Goal: Information Seeking & Learning: Learn about a topic

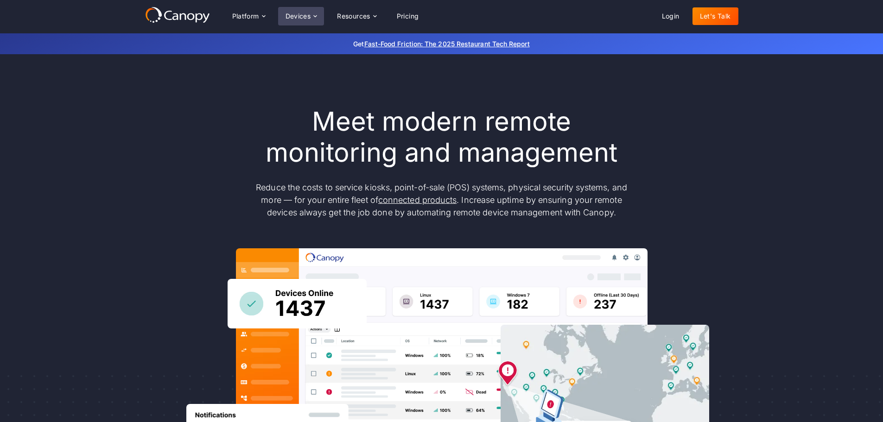
click at [317, 15] on icon at bounding box center [314, 16] width 7 height 7
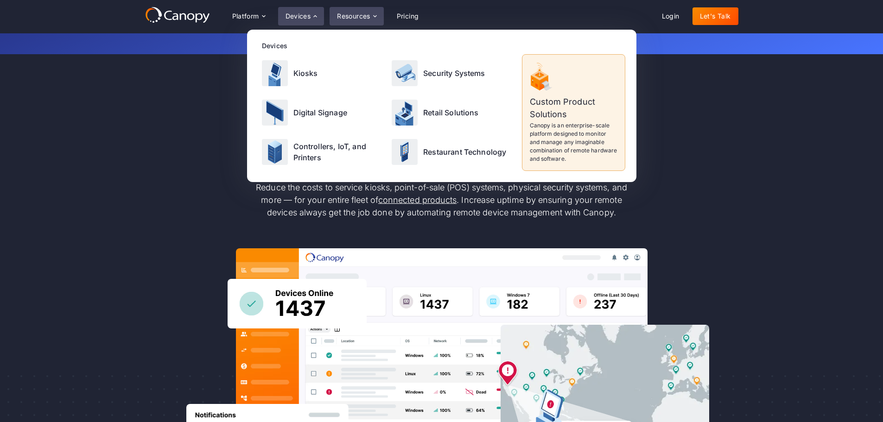
click at [367, 15] on div "Resources" at bounding box center [353, 16] width 33 height 6
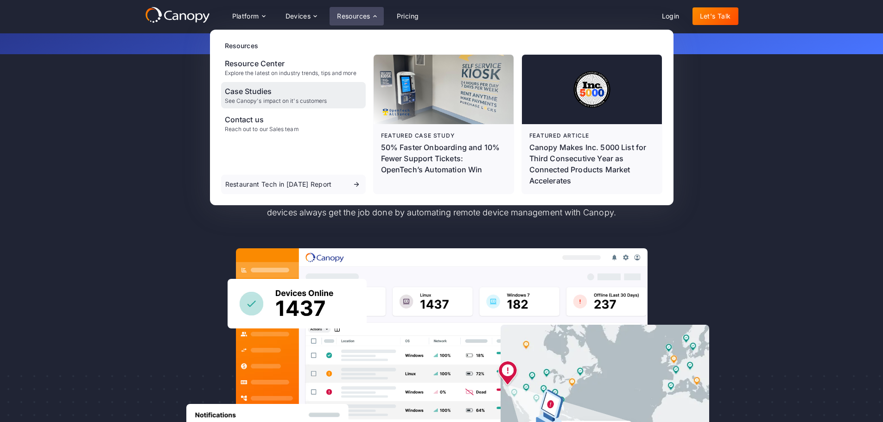
click at [302, 93] on div "Case Studies" at bounding box center [276, 91] width 102 height 11
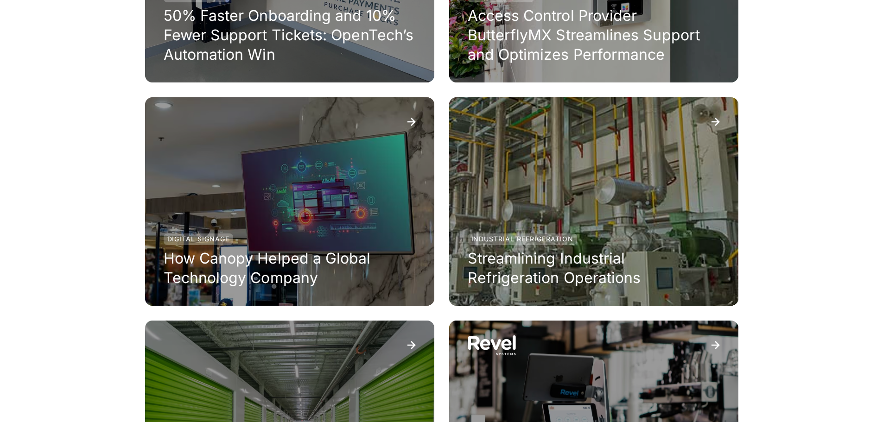
scroll to position [371, 0]
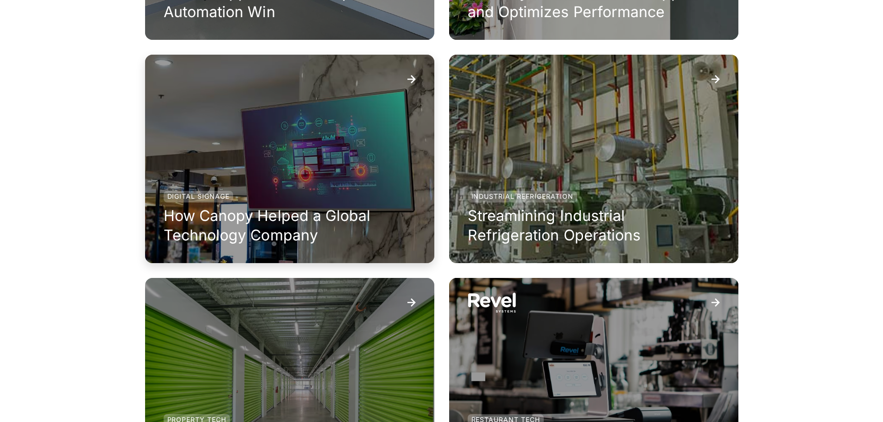
click at [232, 225] on h3 "How Canopy Helped a Global Technology Company" at bounding box center [290, 225] width 252 height 38
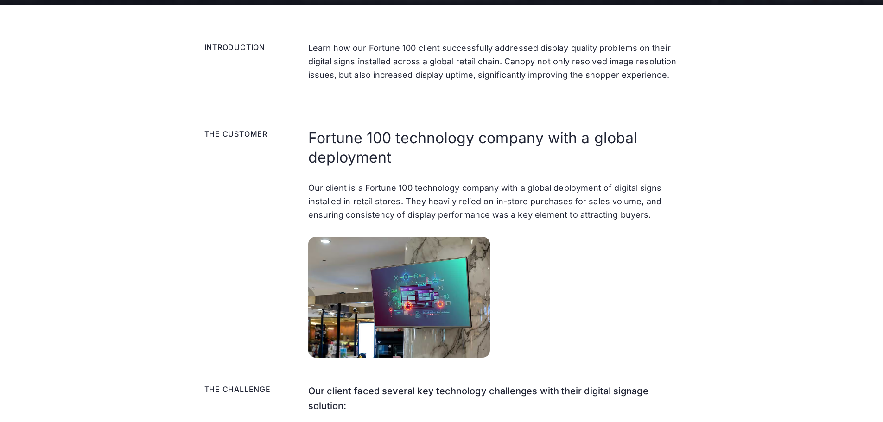
scroll to position [278, 0]
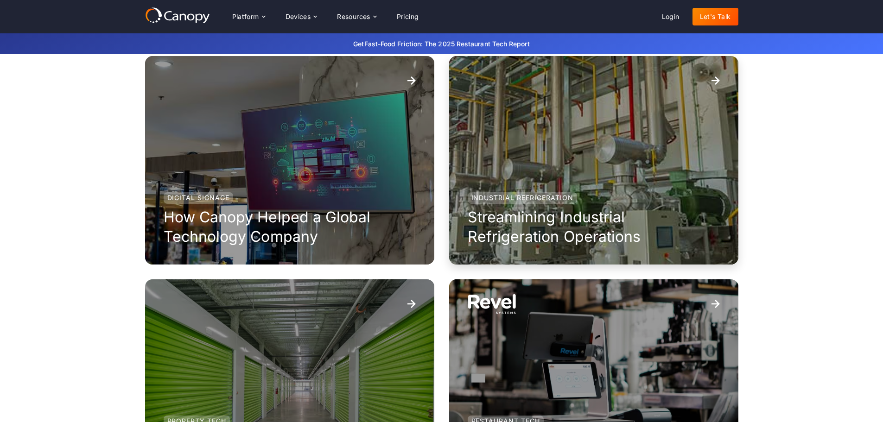
click at [563, 171] on div "Industrial Refrigeration Streamlining Industrial Refrigeration Operations" at bounding box center [593, 160] width 289 height 209
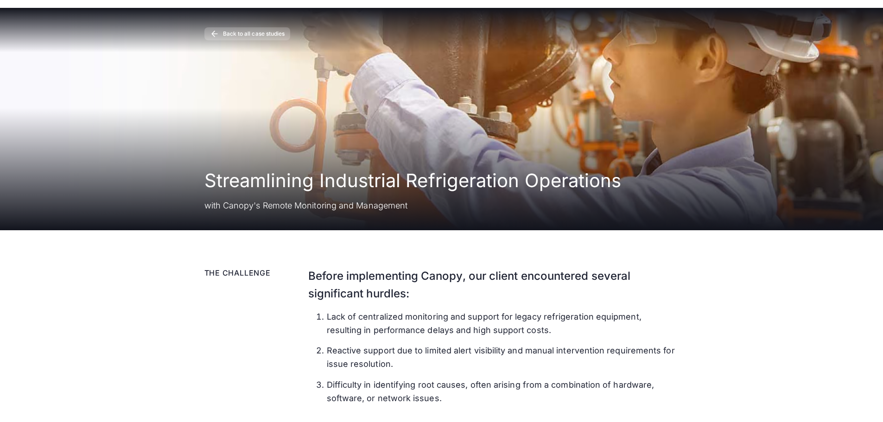
scroll to position [93, 0]
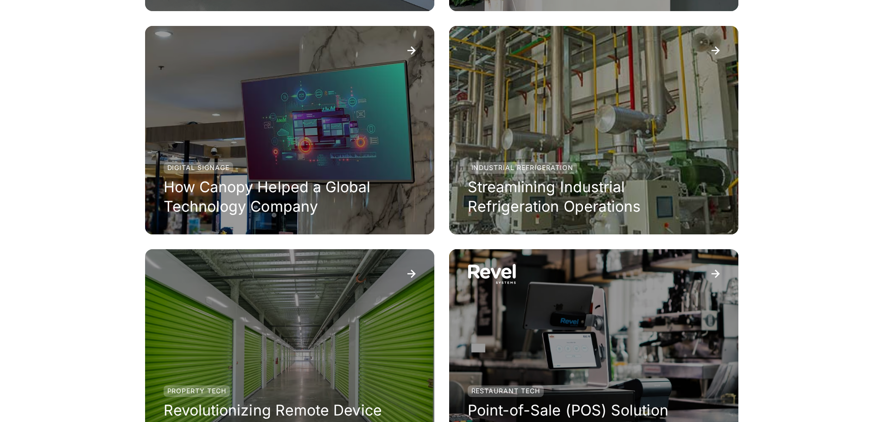
scroll to position [462, 0]
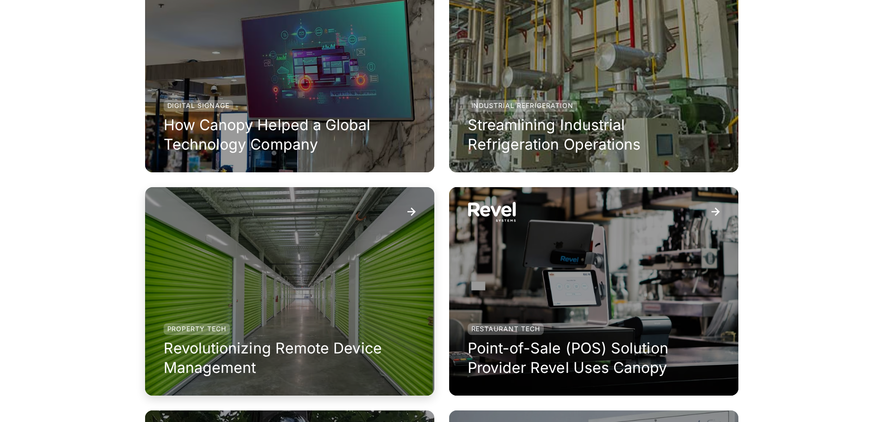
click at [320, 266] on div "Property Tech Revolutionizing Remote Device Management" at bounding box center [289, 291] width 289 height 209
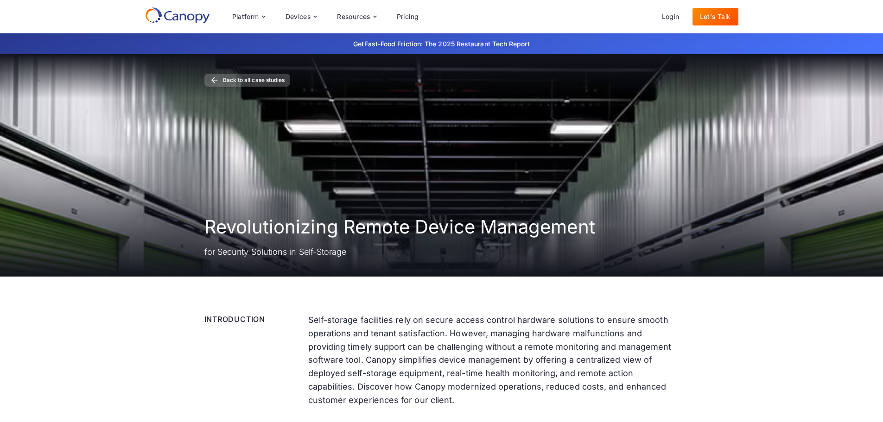
click at [320, 266] on div "Back to all case studies Revolutionizing Remote Device Management for Security …" at bounding box center [441, 165] width 474 height 222
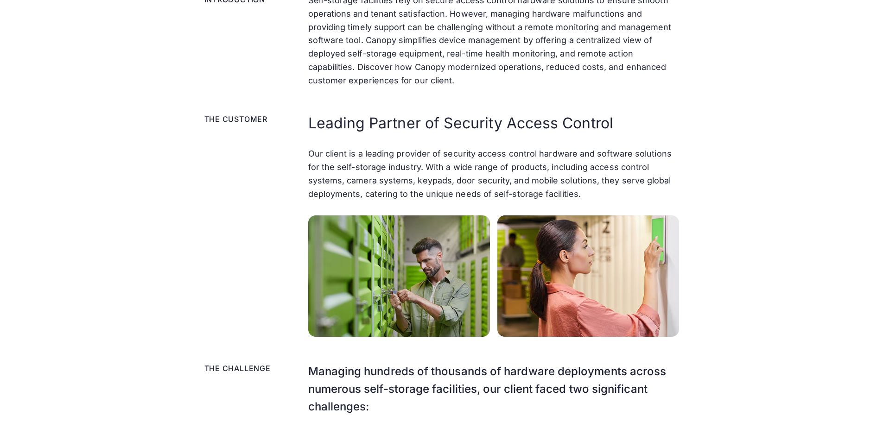
scroll to position [324, 0]
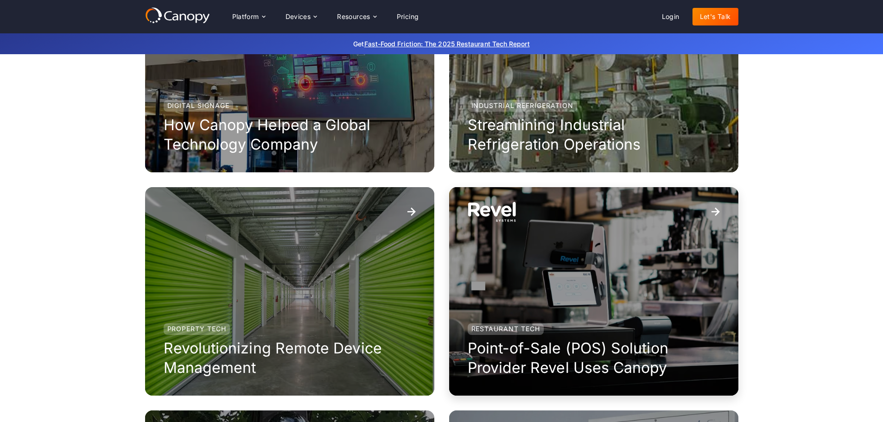
click at [599, 258] on div "Restaurant Tech Point-of-Sale (POS) Solution Provider Revel Uses Canopy" at bounding box center [593, 291] width 289 height 209
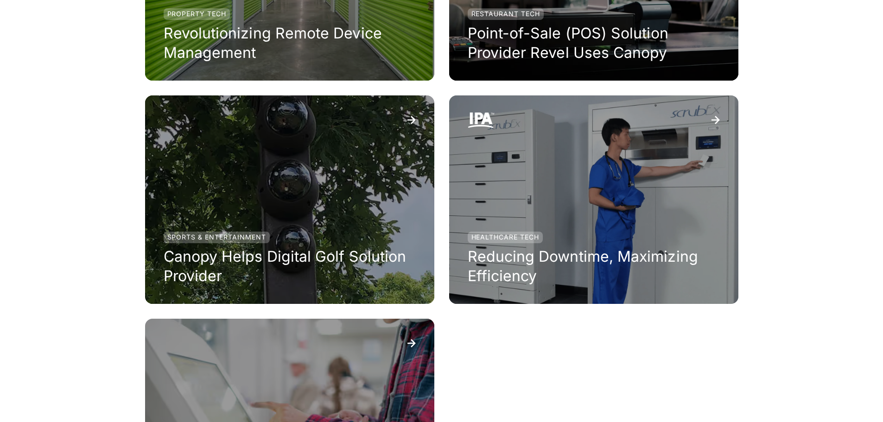
scroll to position [786, 0]
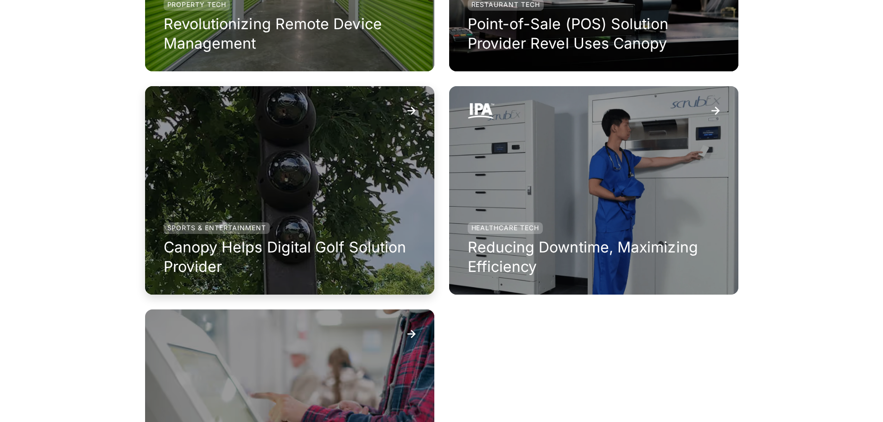
click at [240, 205] on div "Sports & Entertainment Canopy Helps Digital Golf Solution Provider" at bounding box center [289, 190] width 289 height 209
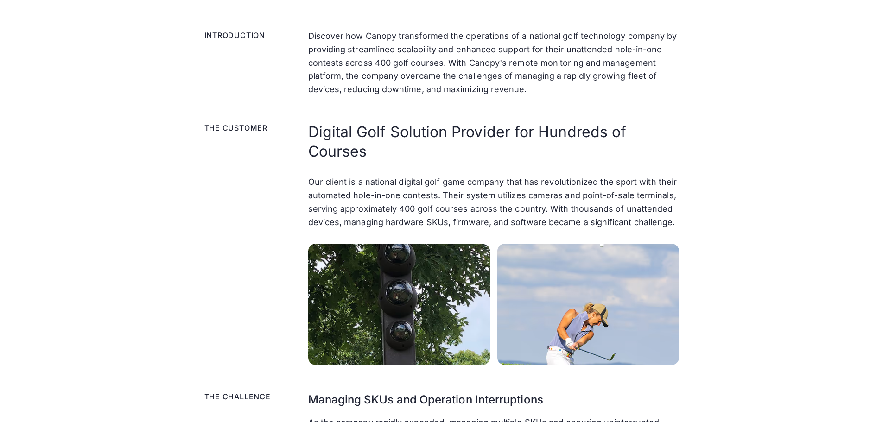
scroll to position [324, 0]
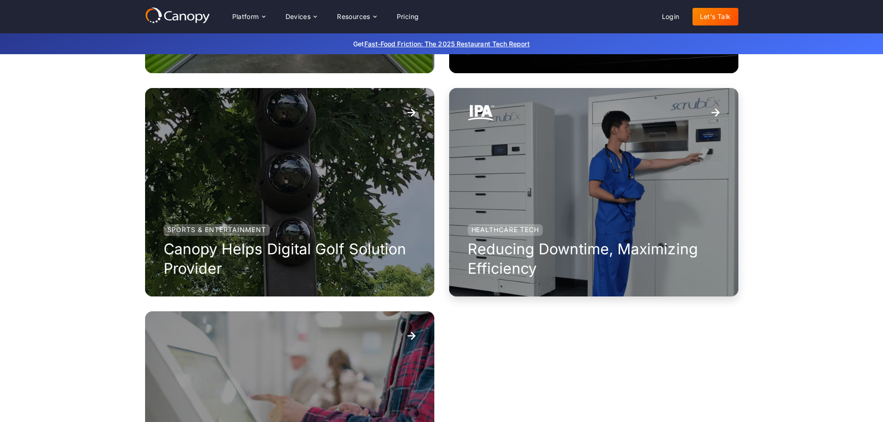
click at [540, 198] on div "Healthcare Tech Reducing Downtime, Maximizing Efficiency" at bounding box center [593, 192] width 289 height 209
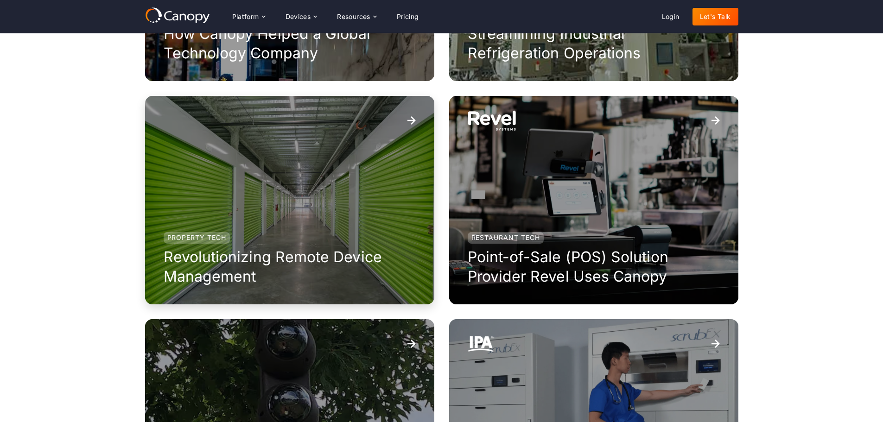
scroll to position [552, 0]
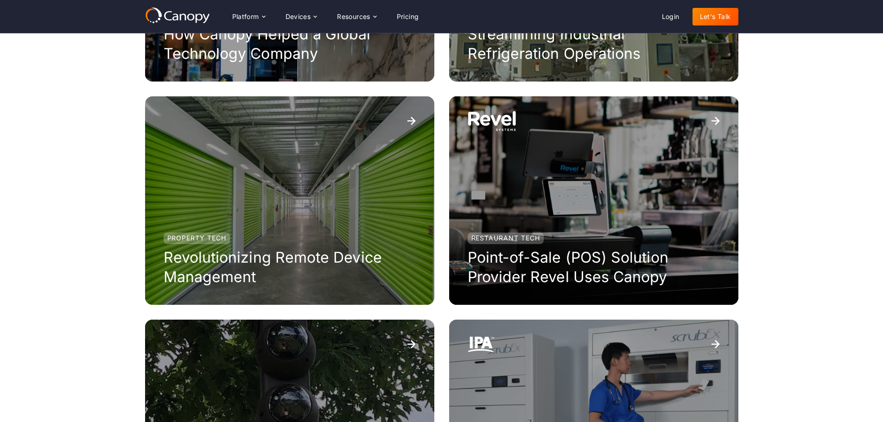
click at [78, 176] on div "case studies The Impact of Automating Remote Device Management Property Tech 50…" at bounding box center [441, 153] width 883 height 1302
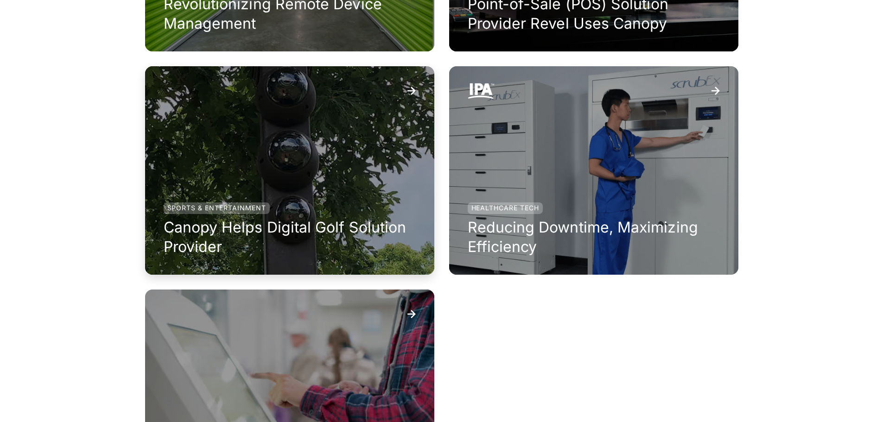
scroll to position [830, 0]
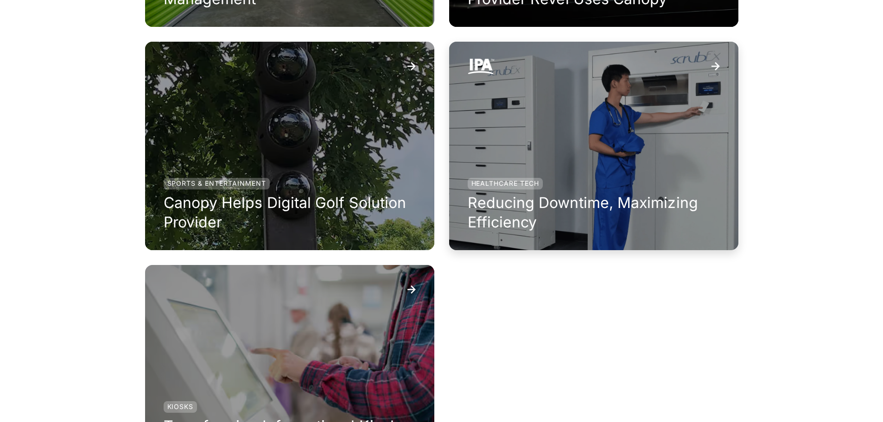
click at [492, 205] on h3 "Reducing Downtime, Maximizing Efficiency" at bounding box center [594, 212] width 252 height 38
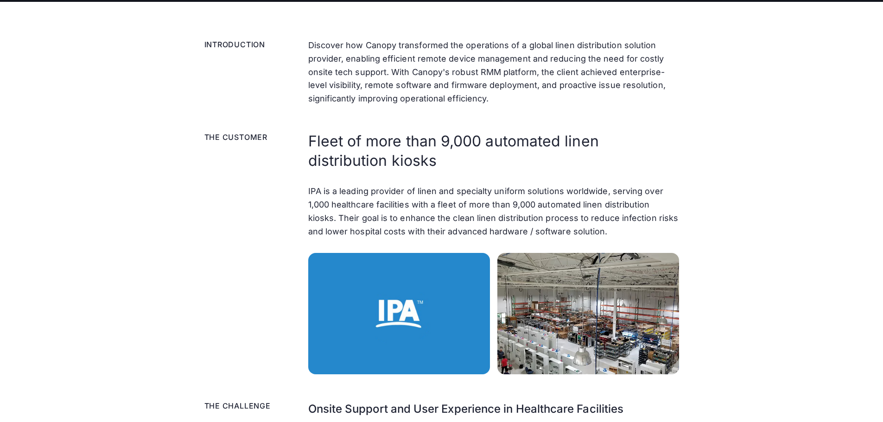
scroll to position [278, 0]
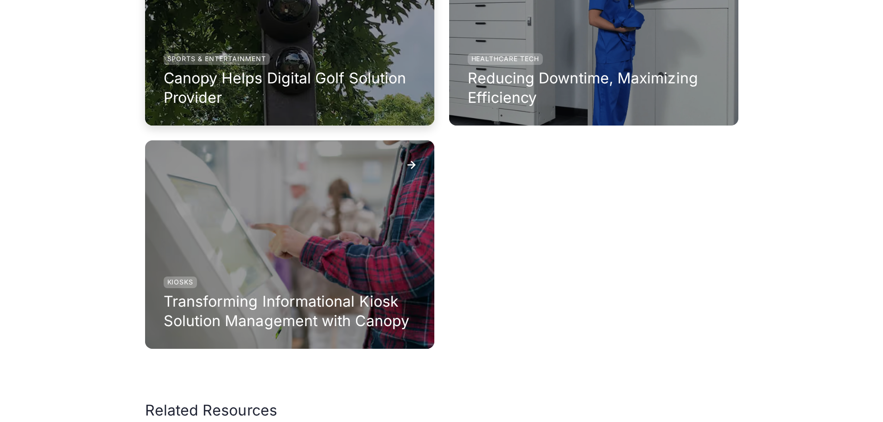
scroll to position [1015, 0]
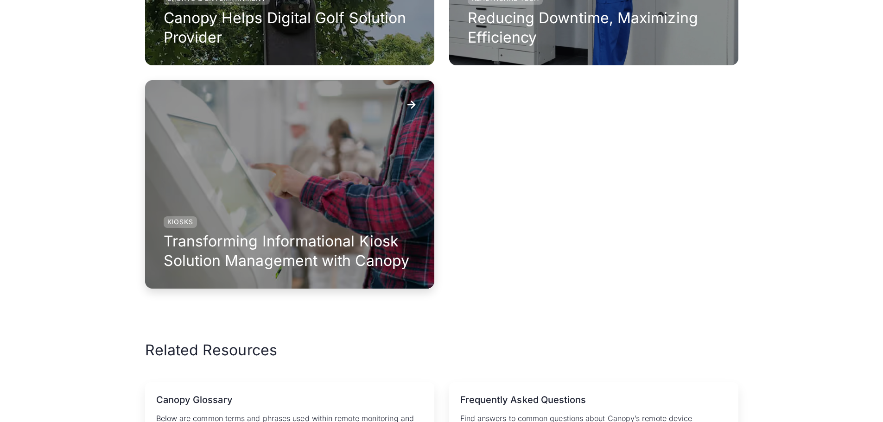
click at [236, 212] on div "Kiosks Transforming Informational Kiosk Solution Management with Canopy" at bounding box center [289, 184] width 289 height 209
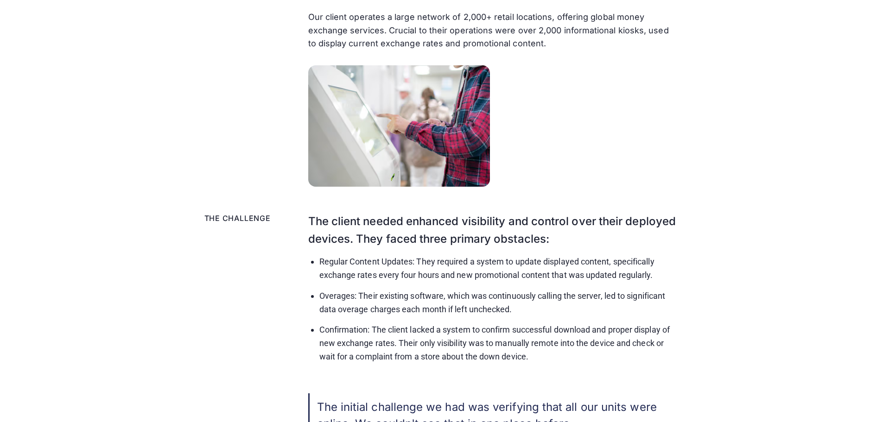
scroll to position [417, 0]
click at [216, 141] on div "The Customer Managed Services Our client operates a large network of 2,000+ ret…" at bounding box center [441, 81] width 474 height 210
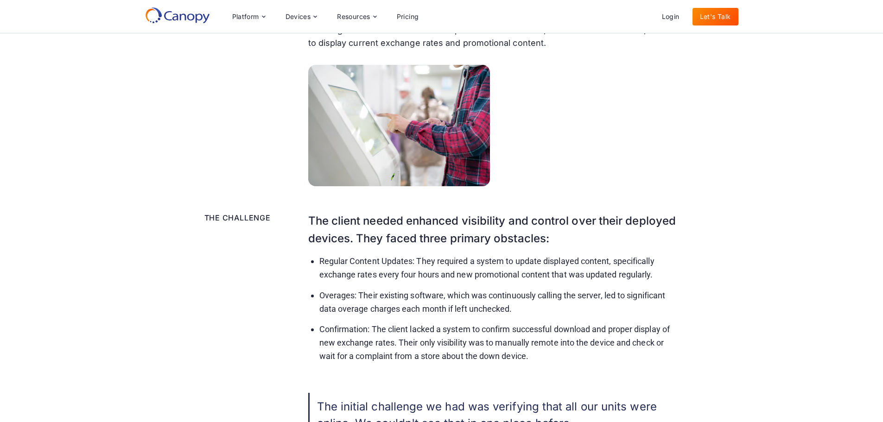
scroll to position [232, 0]
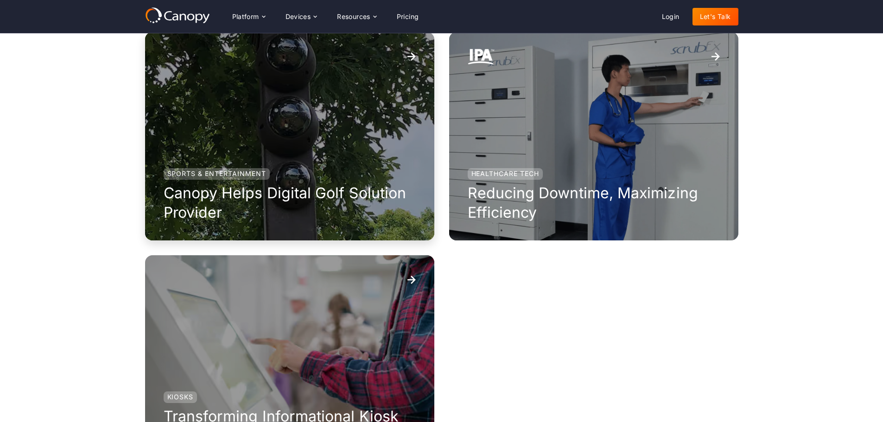
scroll to position [828, 0]
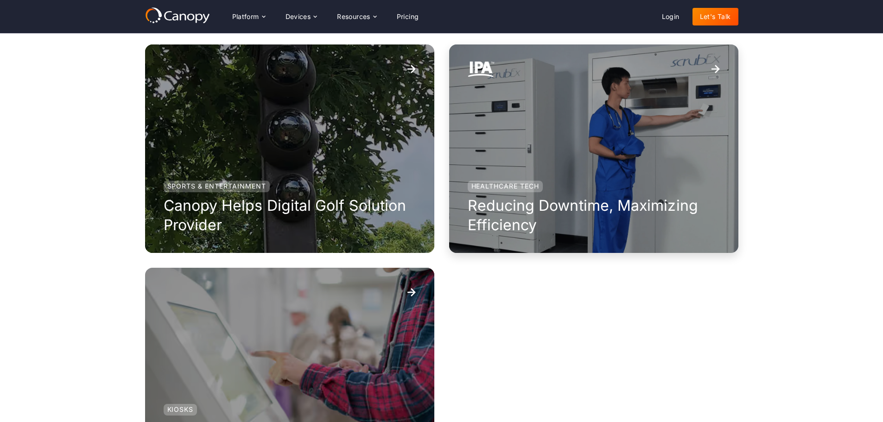
click at [557, 143] on div "Healthcare Tech Reducing Downtime, Maximizing Efficiency" at bounding box center [593, 148] width 289 height 209
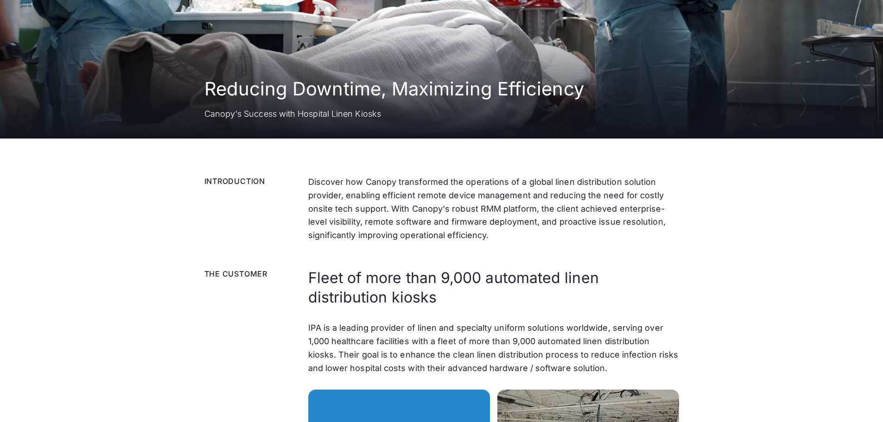
scroll to position [139, 0]
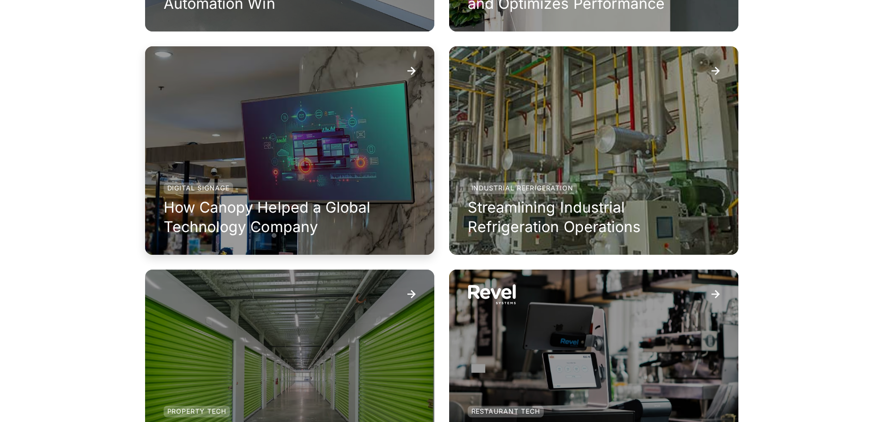
scroll to position [410, 0]
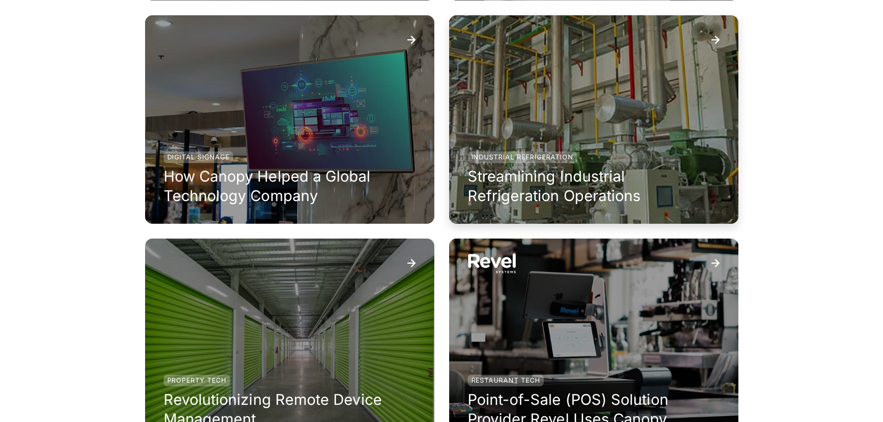
click at [552, 158] on div "Industrial Refrigeration" at bounding box center [522, 158] width 109 height 12
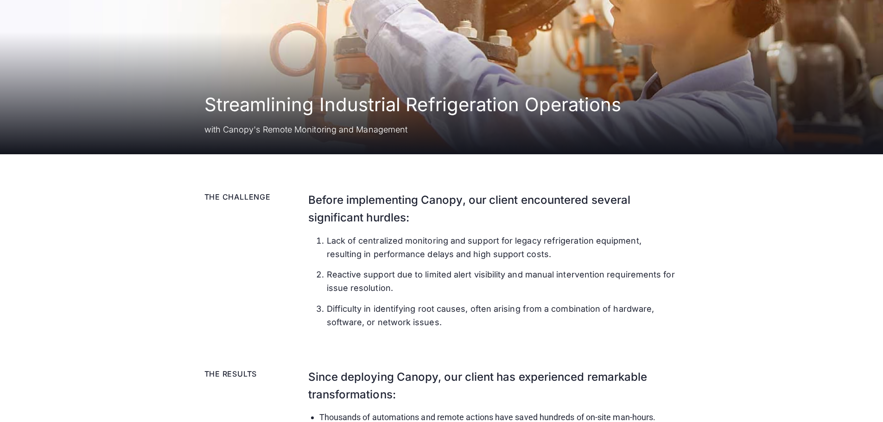
scroll to position [139, 0]
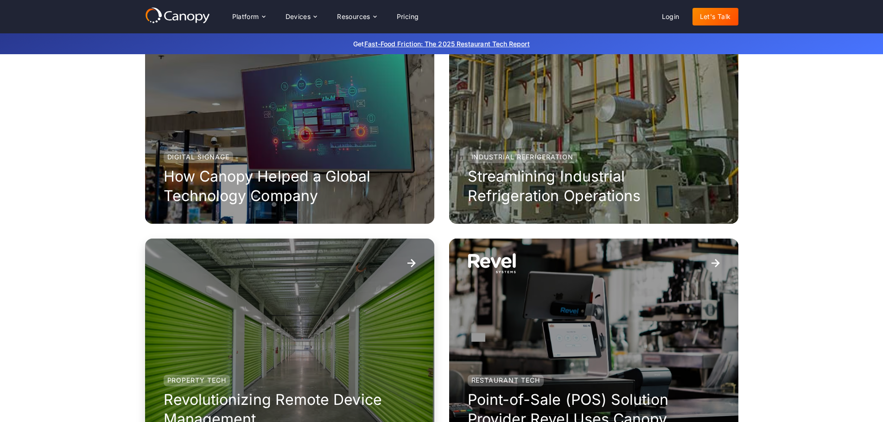
click at [267, 288] on div "Property Tech Revolutionizing Remote Device Management" at bounding box center [289, 343] width 289 height 209
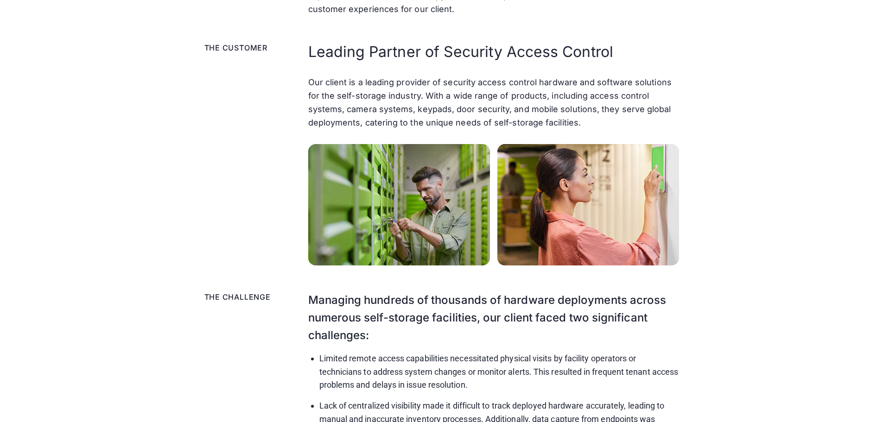
scroll to position [417, 0]
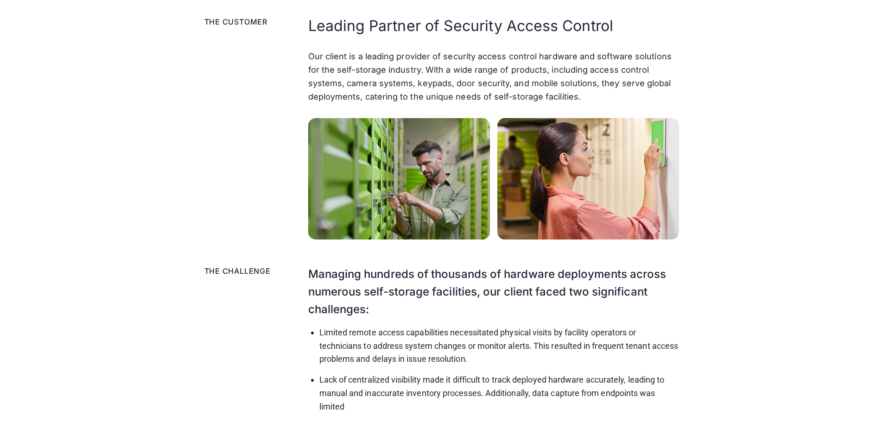
click at [262, 90] on div "The Customer Leading Partner of Security Access Control Our client is a leading…" at bounding box center [441, 127] width 474 height 223
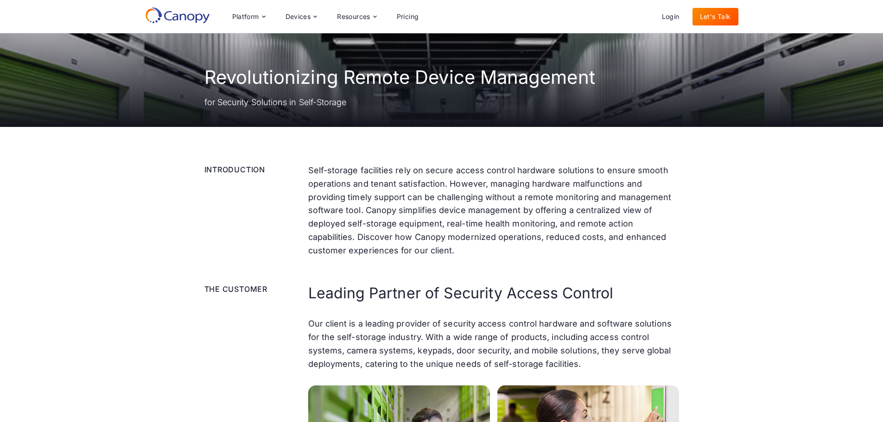
scroll to position [139, 0]
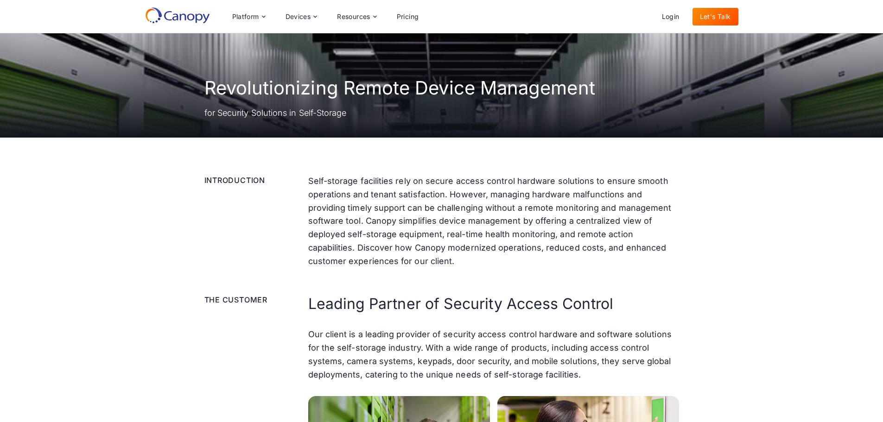
click at [173, 23] on icon at bounding box center [177, 15] width 65 height 17
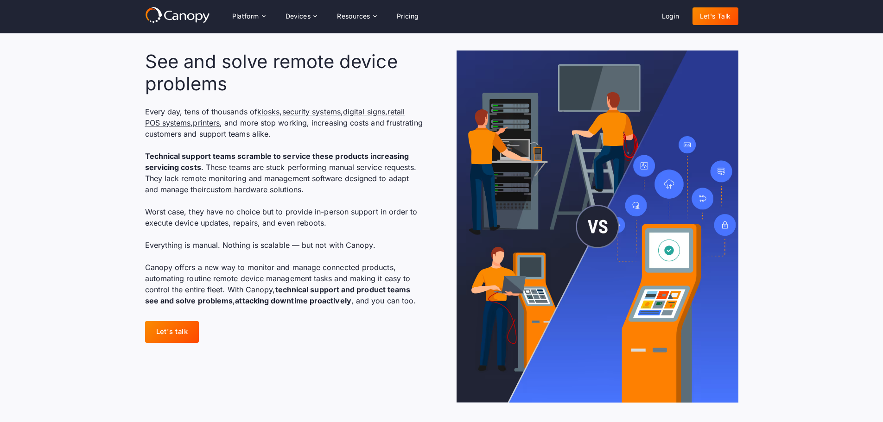
scroll to position [649, 0]
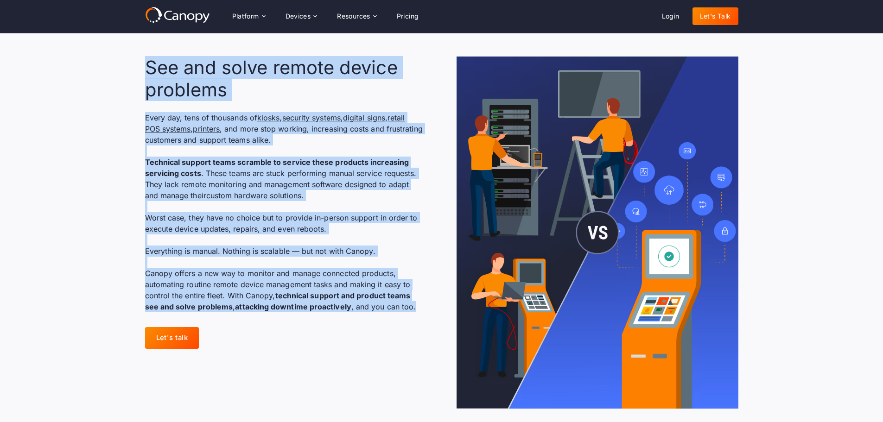
drag, startPoint x: 149, startPoint y: 67, endPoint x: 435, endPoint y: 311, distance: 376.3
click at [435, 311] on div "See and solve remote device problems Every day, tens of thousands of kiosks , s…" at bounding box center [441, 233] width 593 height 352
copy div "See and solve remote device problems Every day, tens of thousands of kiosks , s…"
click at [130, 122] on section "See and solve remote device problems Every day, tens of thousands of kiosks , s…" at bounding box center [441, 232] width 883 height 411
